Goal: Information Seeking & Learning: Find specific fact

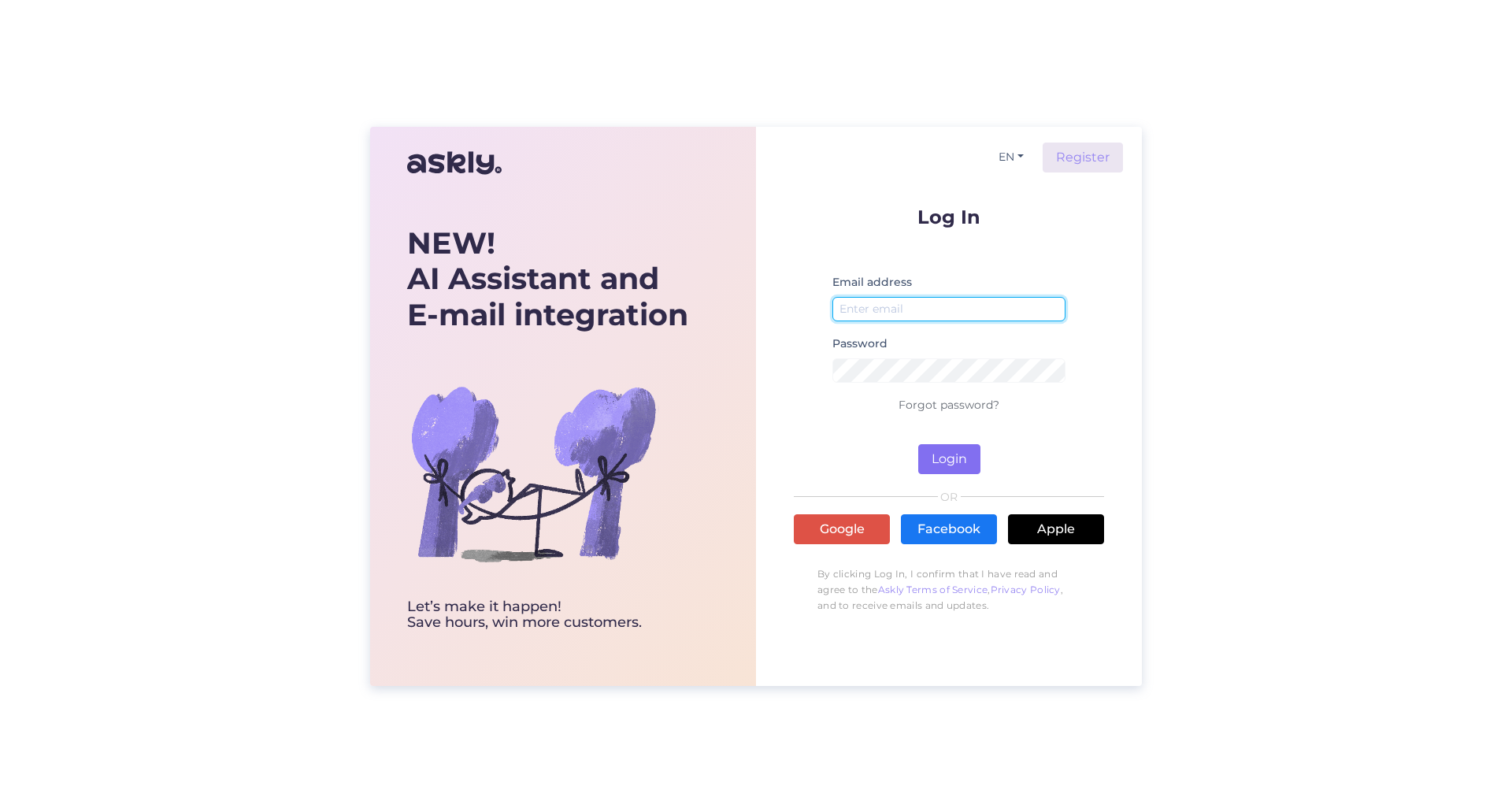
type input "[EMAIL_ADDRESS][DOMAIN_NAME]"
click at [947, 453] on button "Login" at bounding box center [950, 459] width 62 height 30
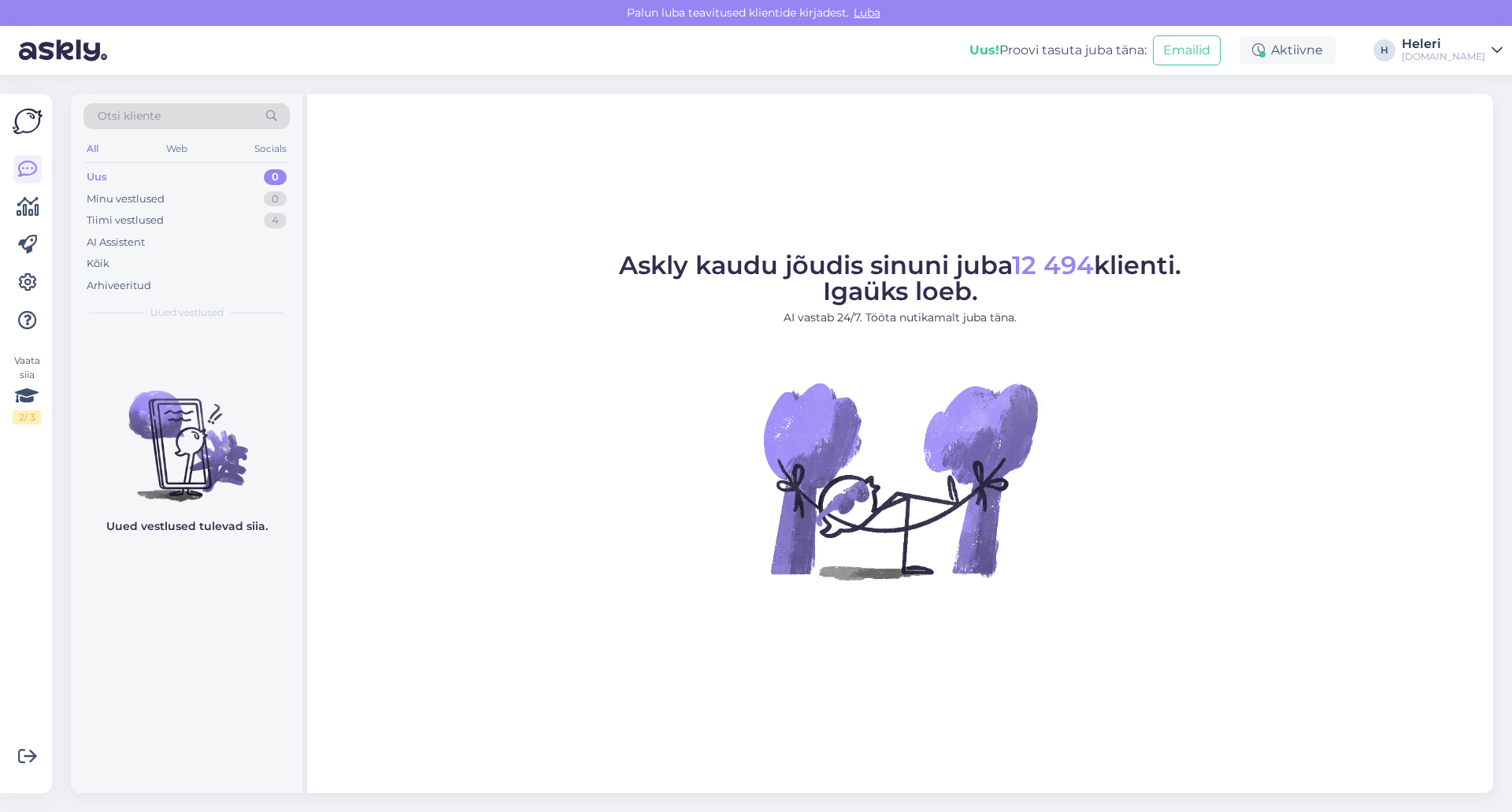
click at [184, 116] on div "Otsi kliente" at bounding box center [187, 116] width 206 height 26
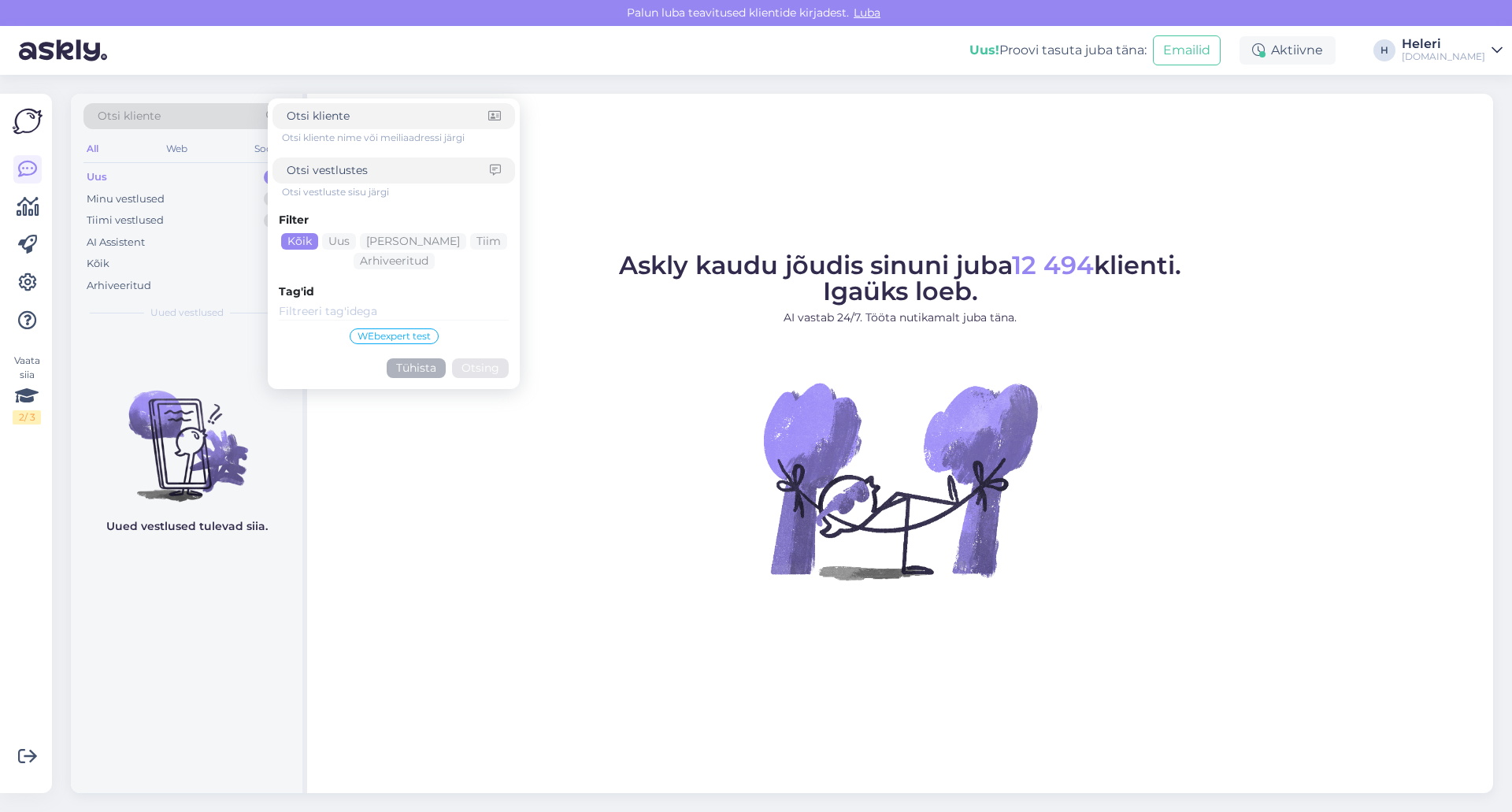
drag, startPoint x: 184, startPoint y: 116, endPoint x: 318, endPoint y: 108, distance: 134.2
click at [318, 108] on input at bounding box center [387, 116] width 202 height 17
paste input "[EMAIL_ADDRESS][DOMAIN_NAME]"
type input "[EMAIL_ADDRESS][DOMAIN_NAME]"
click at [471, 368] on button "Otsing" at bounding box center [480, 368] width 57 height 20
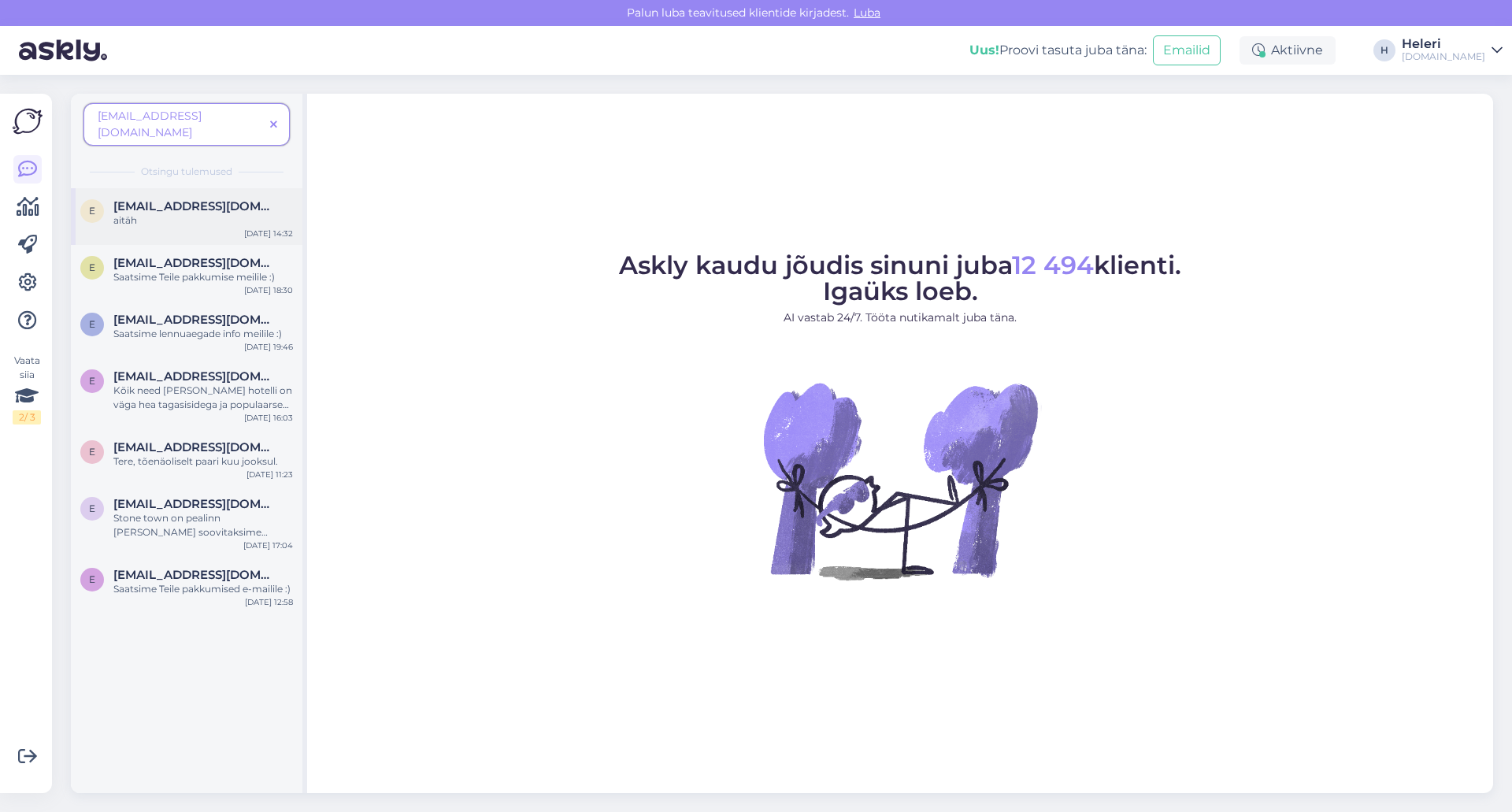
click at [196, 213] on div "aitäh" at bounding box center [204, 221] width 180 height 14
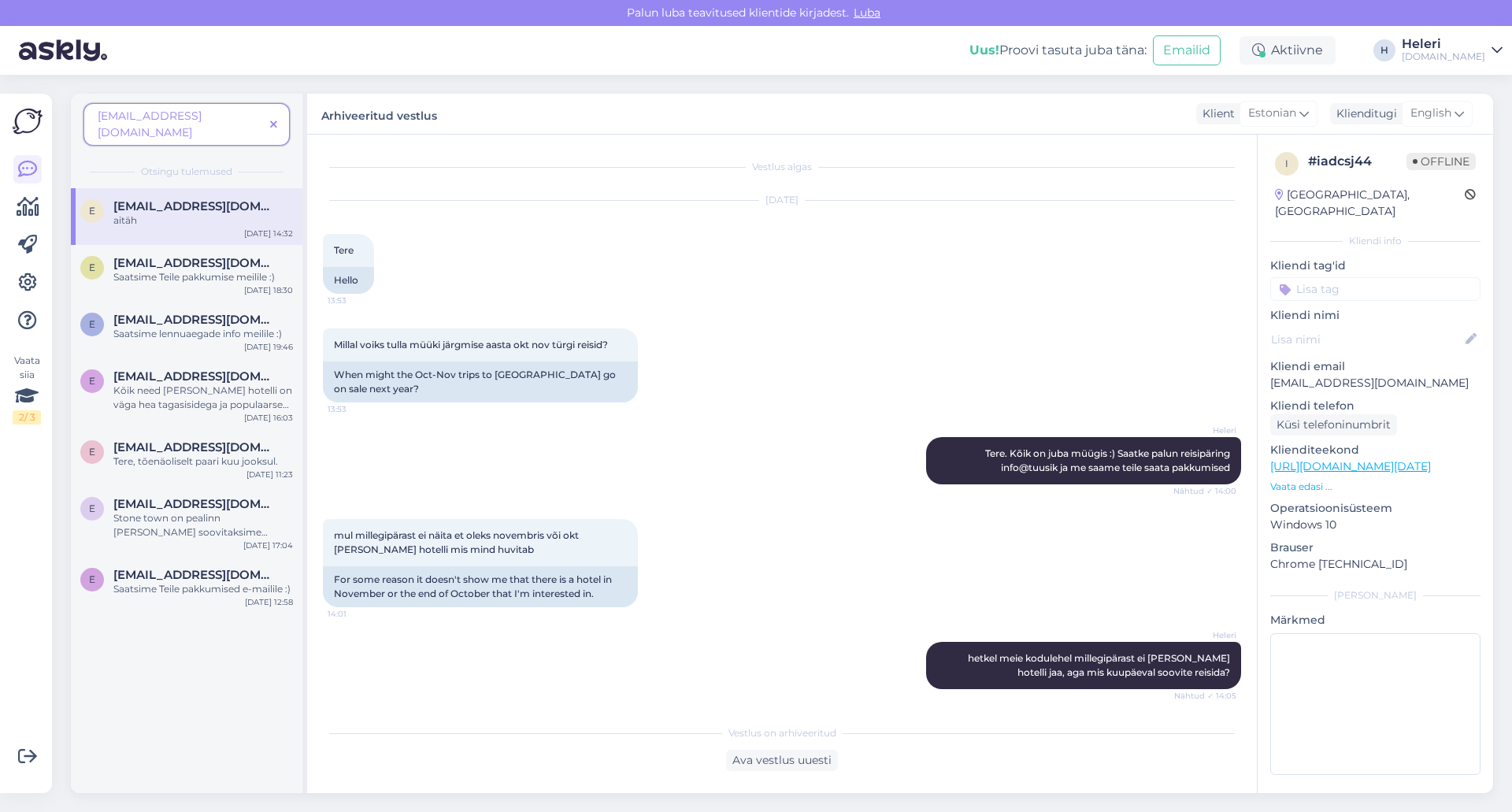
scroll to position [831, 0]
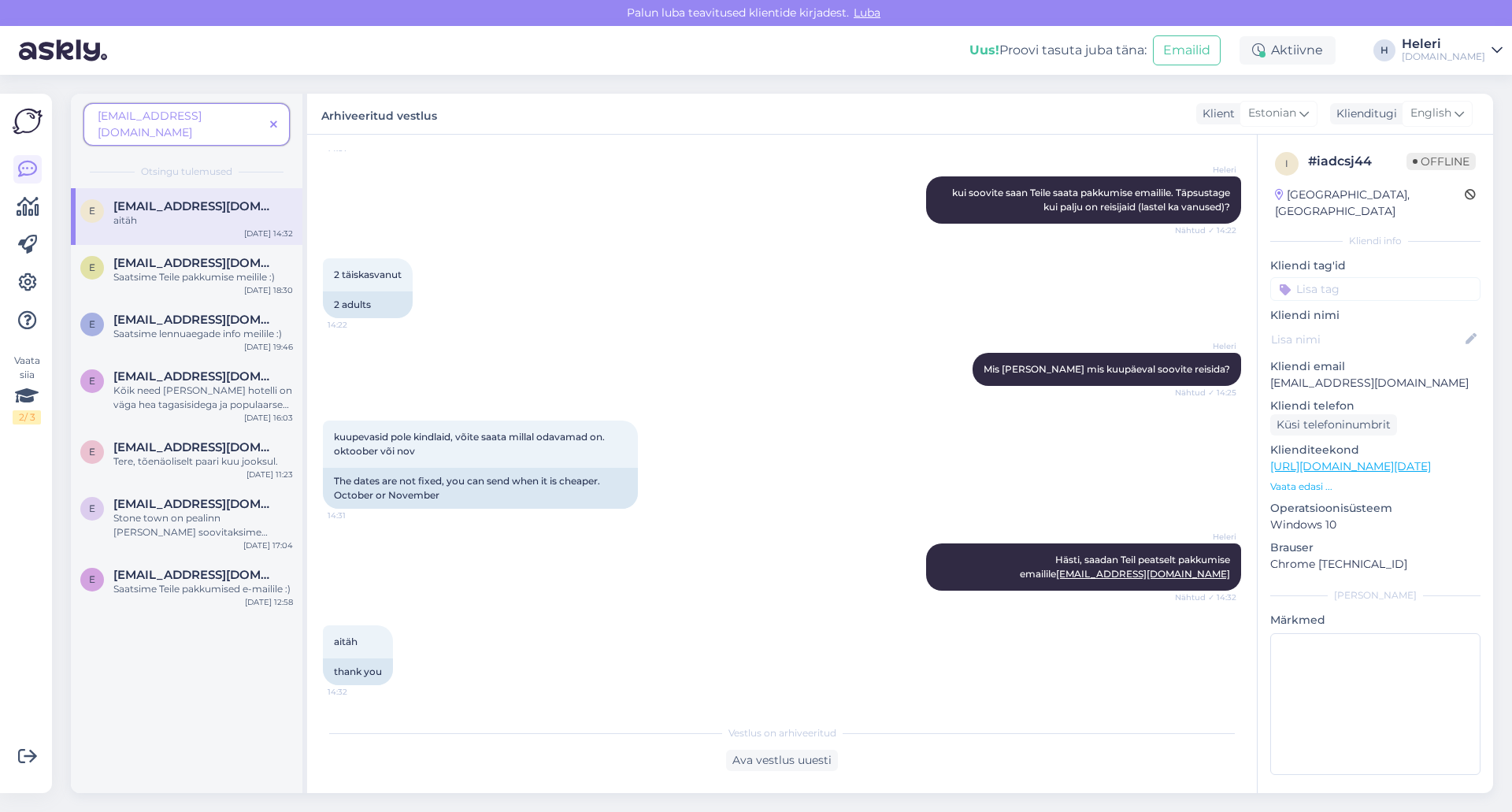
click at [1331, 459] on link "[URL][DOMAIN_NAME][DATE]" at bounding box center [1350, 466] width 161 height 14
click at [193, 270] on div "Saatsime Teile pakkumise meilile :)" at bounding box center [204, 277] width 180 height 14
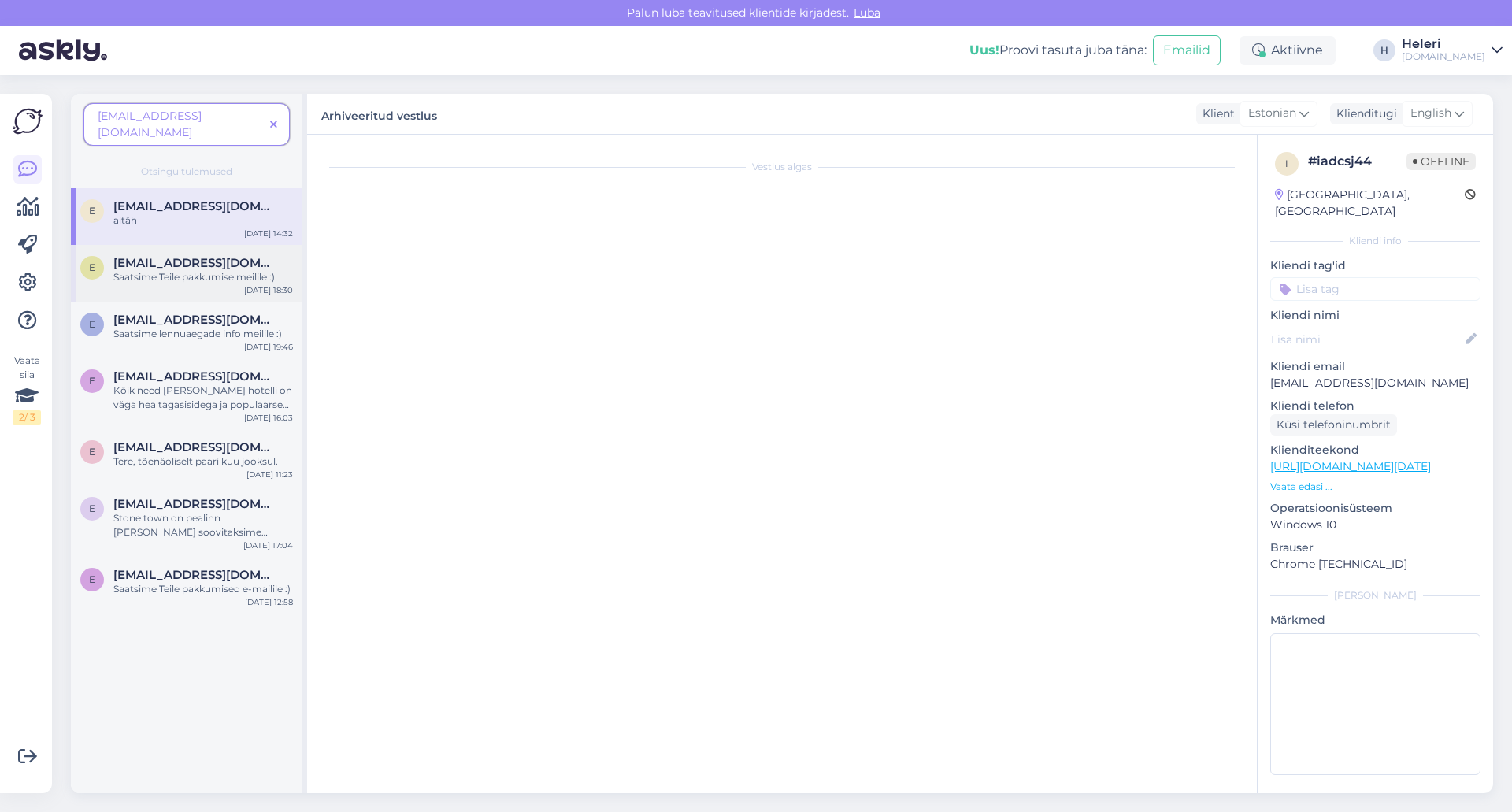
scroll to position [712, 0]
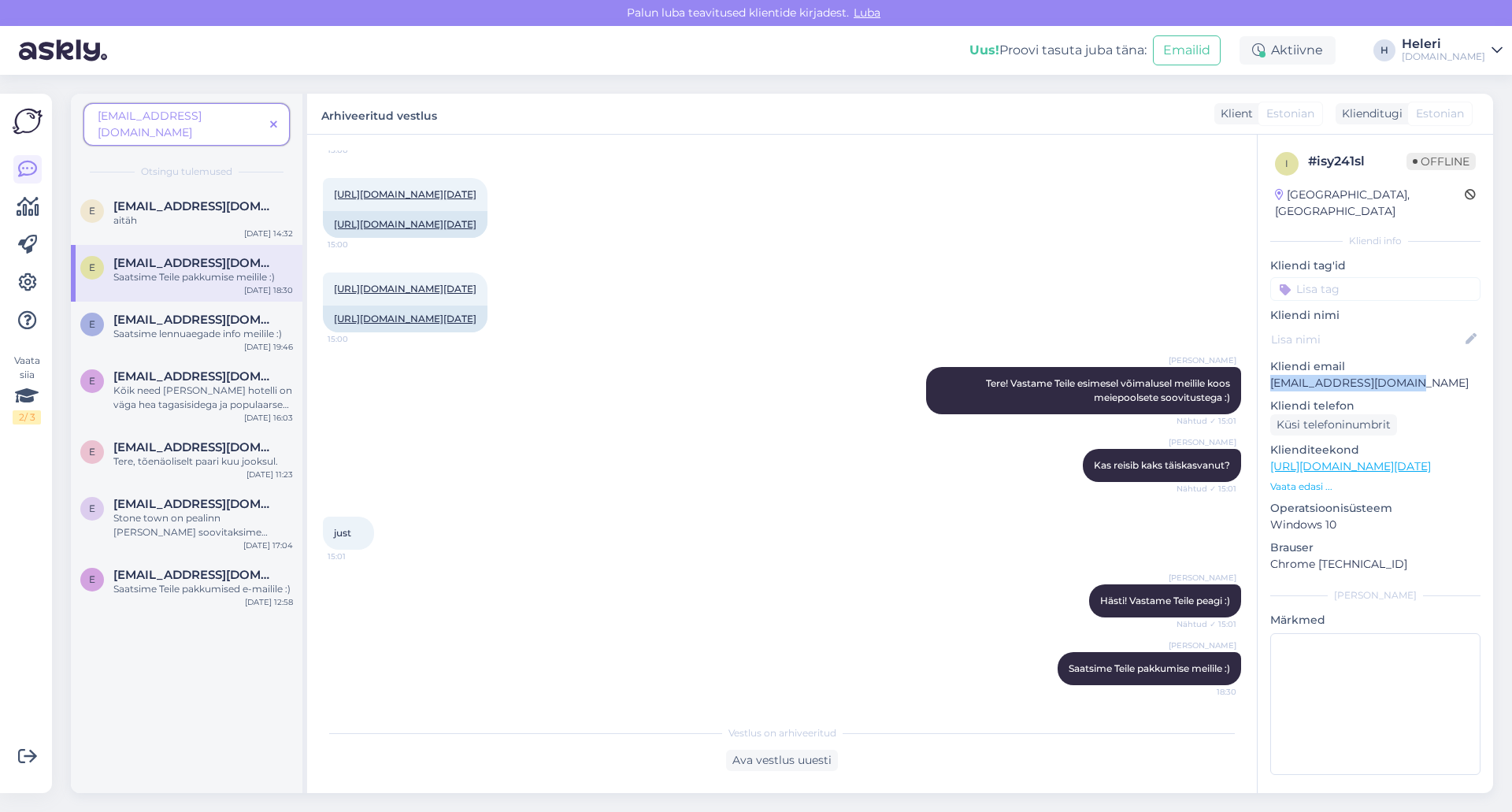
drag, startPoint x: 1269, startPoint y: 369, endPoint x: 1443, endPoint y: 368, distance: 174.0
click at [1443, 368] on div "i # isy241sl Offline [GEOGRAPHIC_DATA], [GEOGRAPHIC_DATA] Kliendi info Kliendi …" at bounding box center [1375, 466] width 236 height 664
copy p "[EMAIL_ADDRESS][DOMAIN_NAME]"
click at [1305, 459] on link "[URL][DOMAIN_NAME][DATE]" at bounding box center [1350, 466] width 161 height 14
click at [1445, 54] on div "[DOMAIN_NAME]" at bounding box center [1444, 57] width 84 height 12
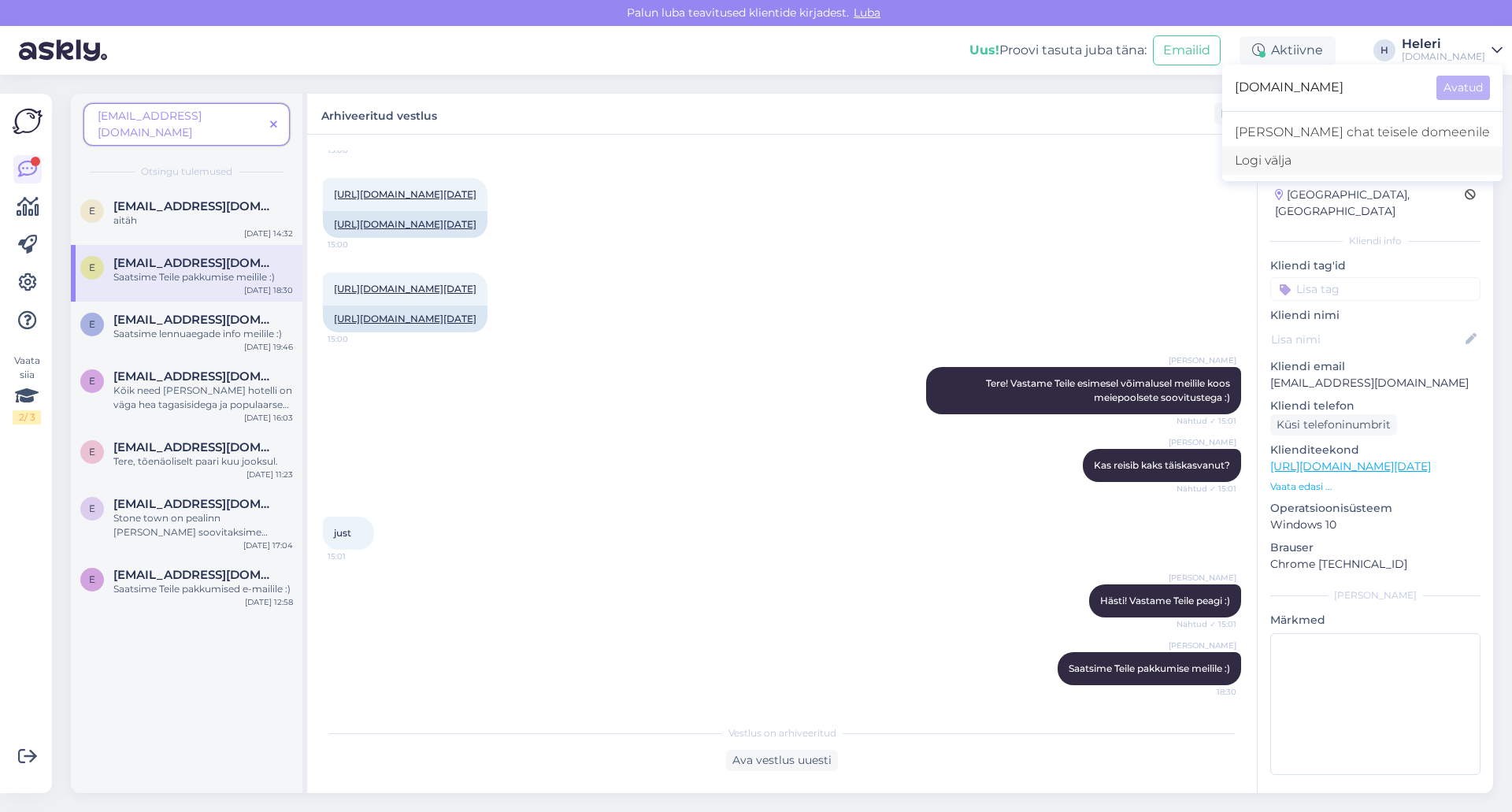
click at [1347, 167] on div "Logi välja" at bounding box center [1362, 161] width 280 height 28
